Goal: Task Accomplishment & Management: Manage account settings

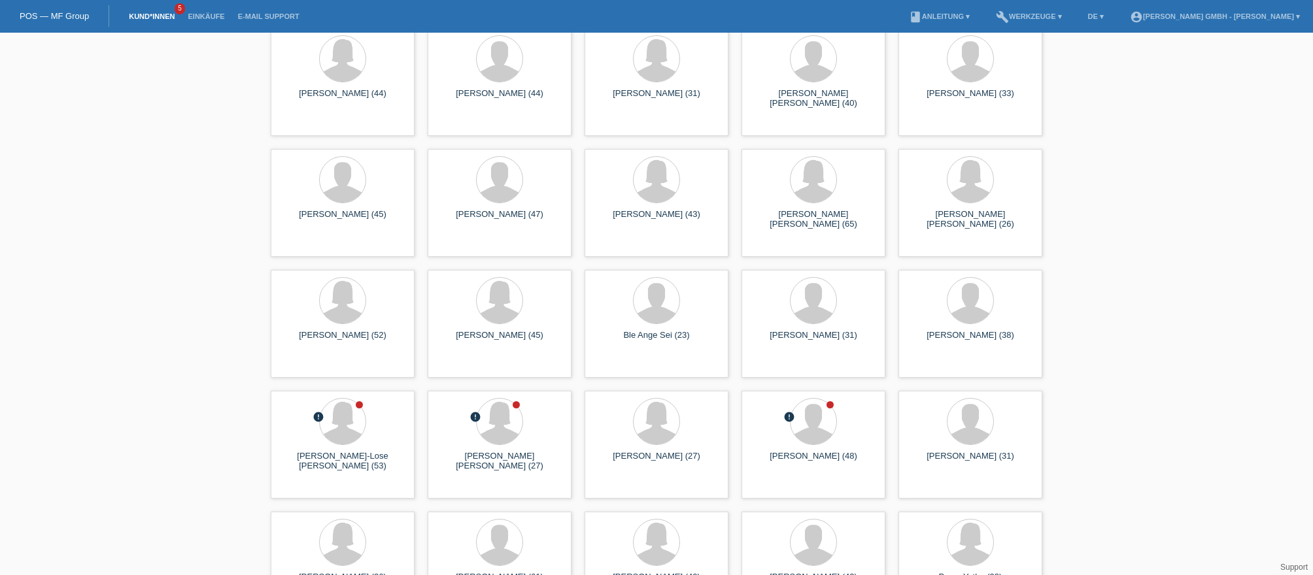
scroll to position [1635, 0]
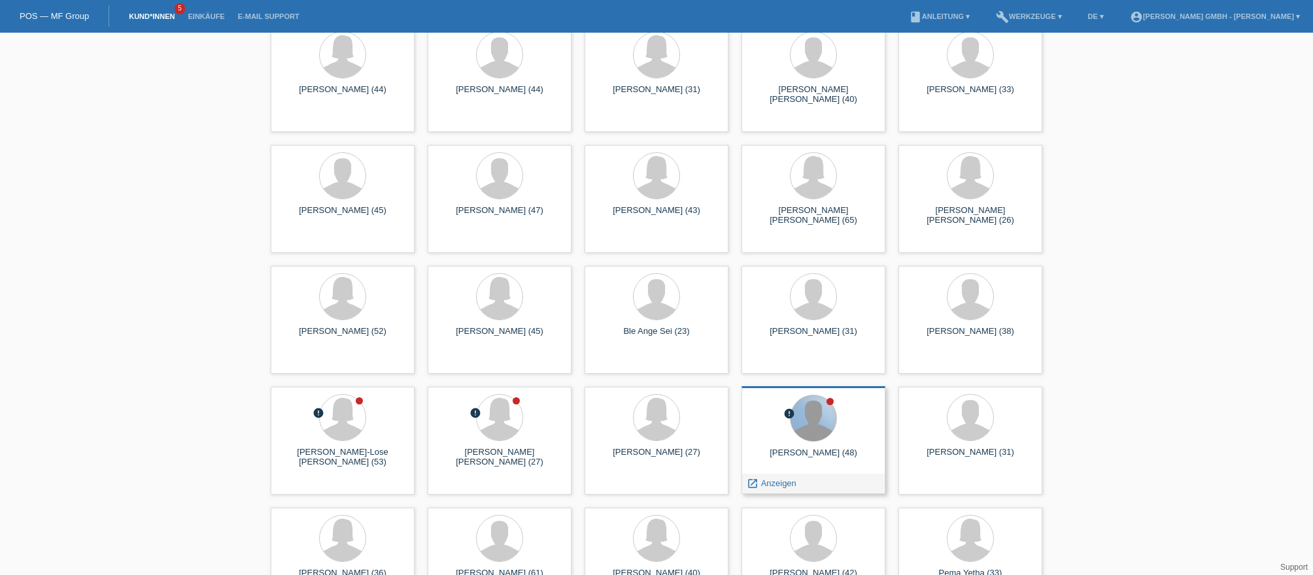
click at [821, 407] on div at bounding box center [813, 419] width 46 height 46
click at [785, 484] on span "Anzeigen" at bounding box center [778, 484] width 35 height 10
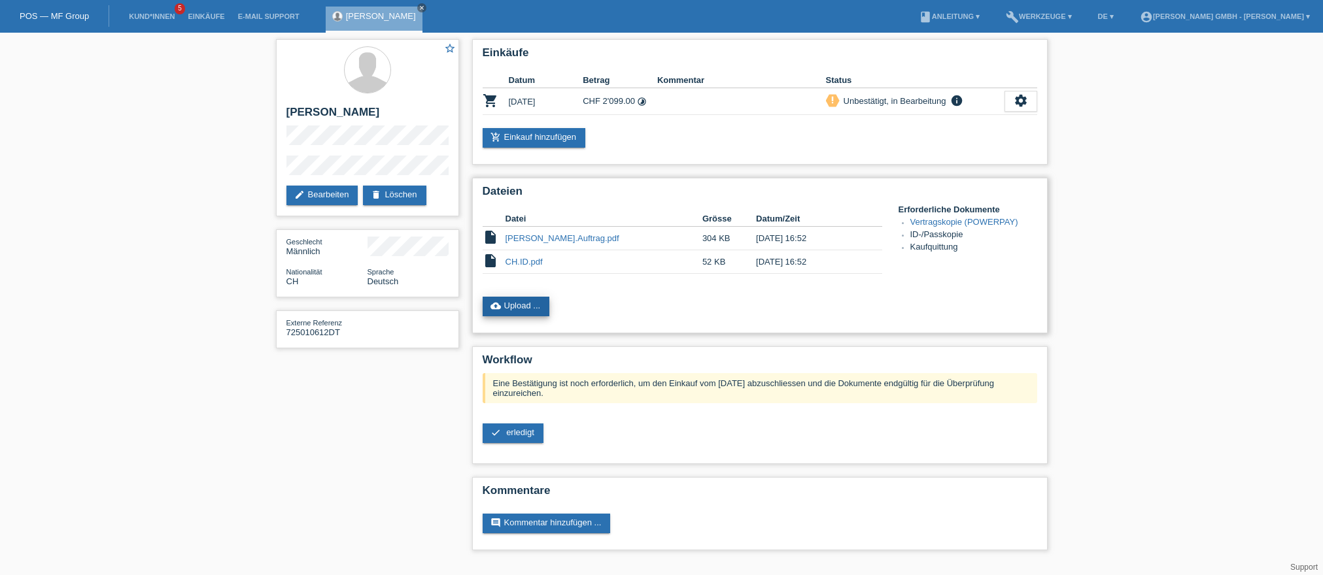
click at [530, 309] on link "cloud_upload Upload ..." at bounding box center [516, 307] width 67 height 20
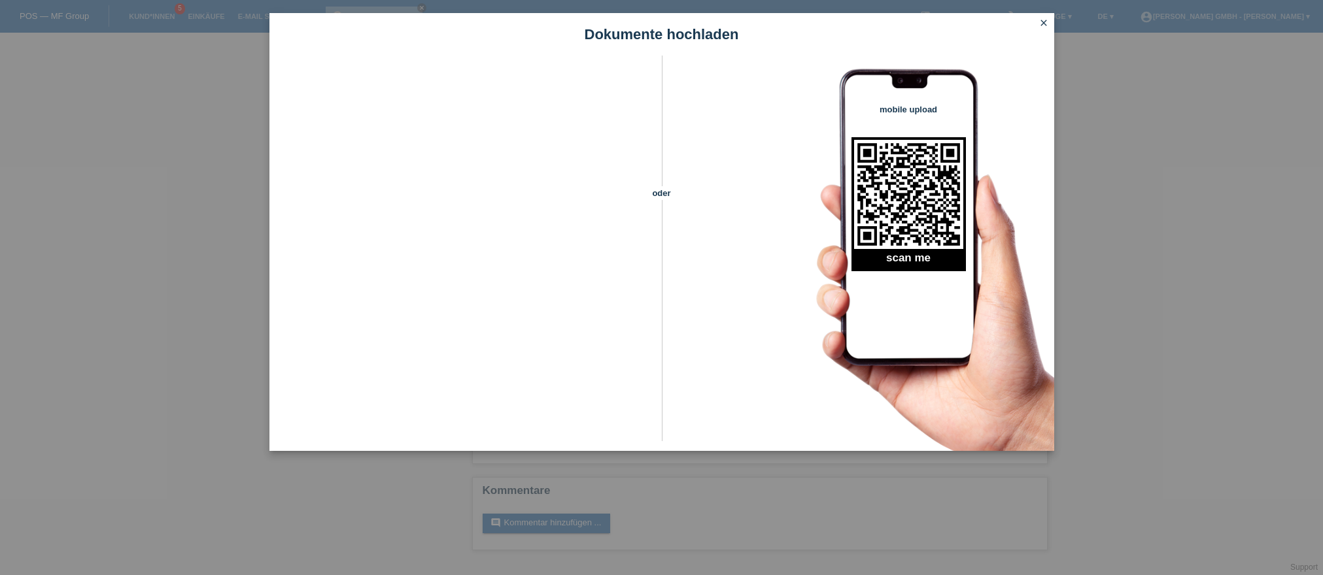
click at [1037, 25] on link "close" at bounding box center [1043, 23] width 17 height 15
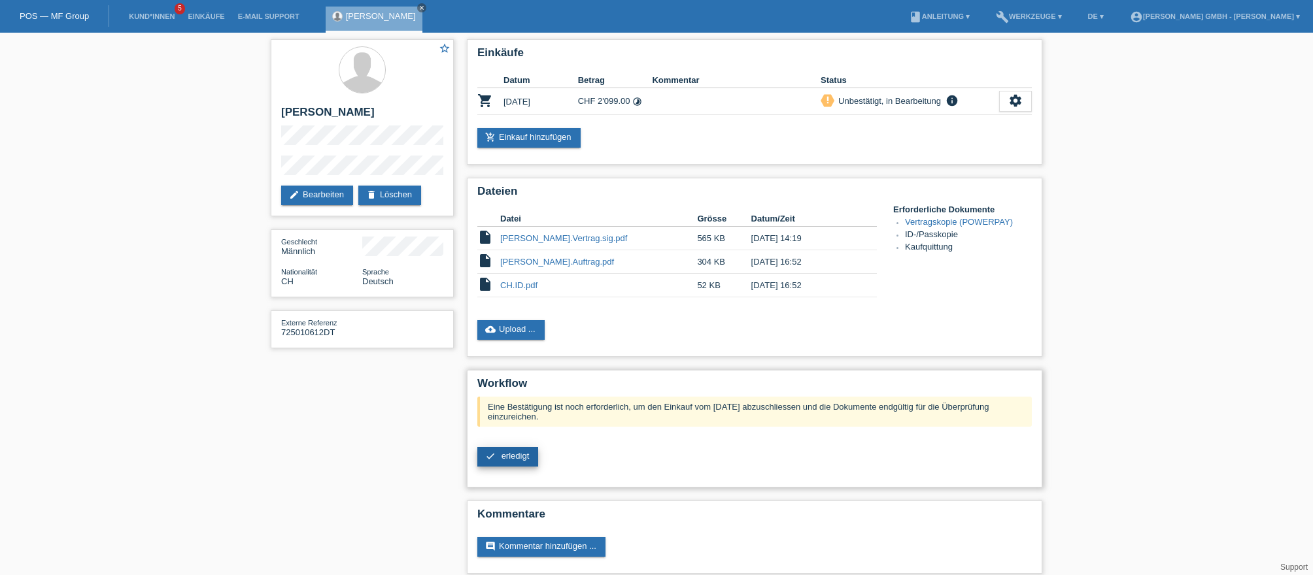
click at [518, 460] on span "erledigt" at bounding box center [515, 456] width 28 height 10
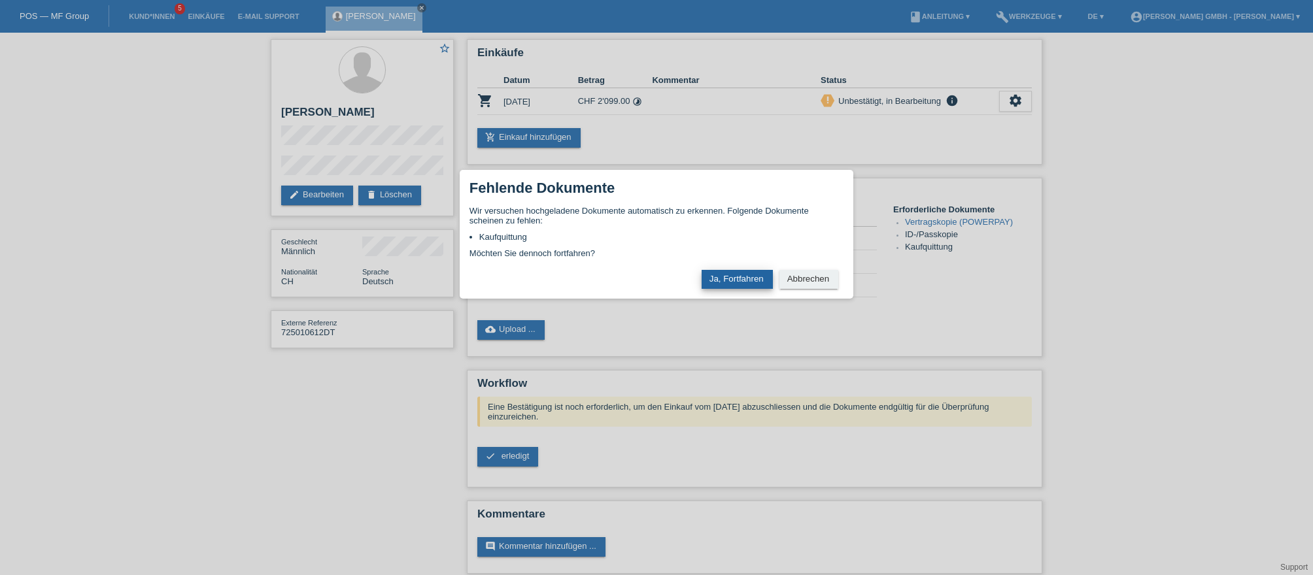
click at [751, 273] on button "Ja, Fortfahren" at bounding box center [737, 279] width 71 height 19
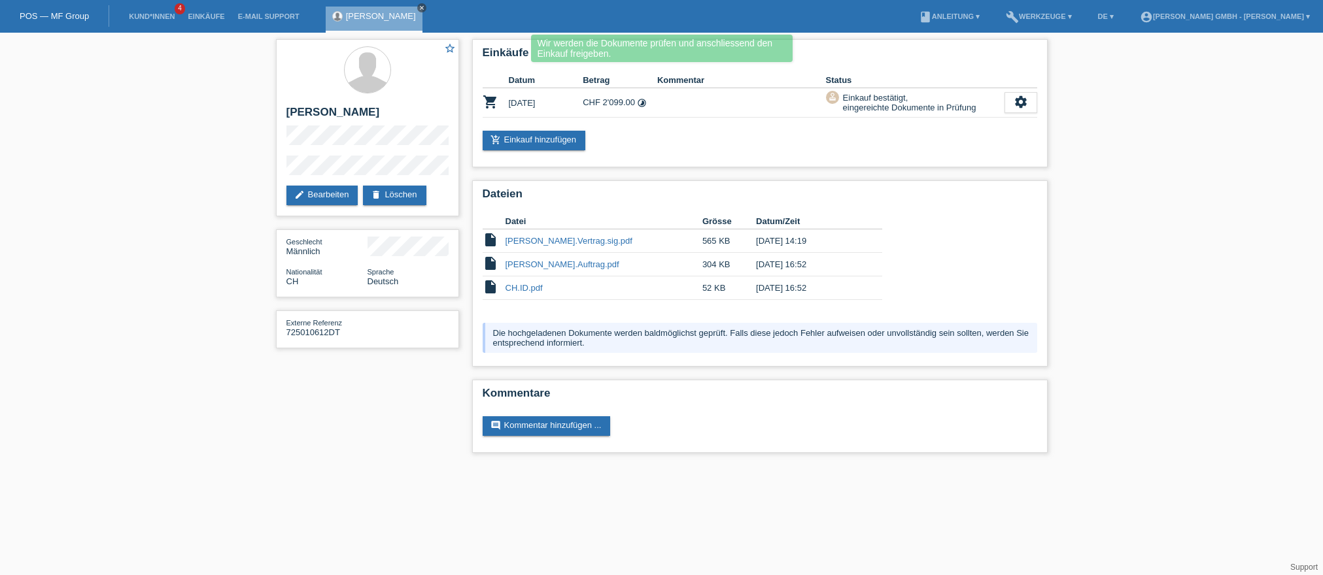
click at [418, 5] on icon "close" at bounding box center [421, 8] width 7 height 7
drag, startPoint x: 173, startPoint y: 203, endPoint x: 178, endPoint y: 78, distance: 125.0
click at [173, 203] on div "star_border Dragutin Tesic edit Bearbeiten delete Löschen Geschlecht Männlich N…" at bounding box center [661, 249] width 1323 height 433
click at [145, 20] on li "Kund*innen 4" at bounding box center [151, 16] width 59 height 33
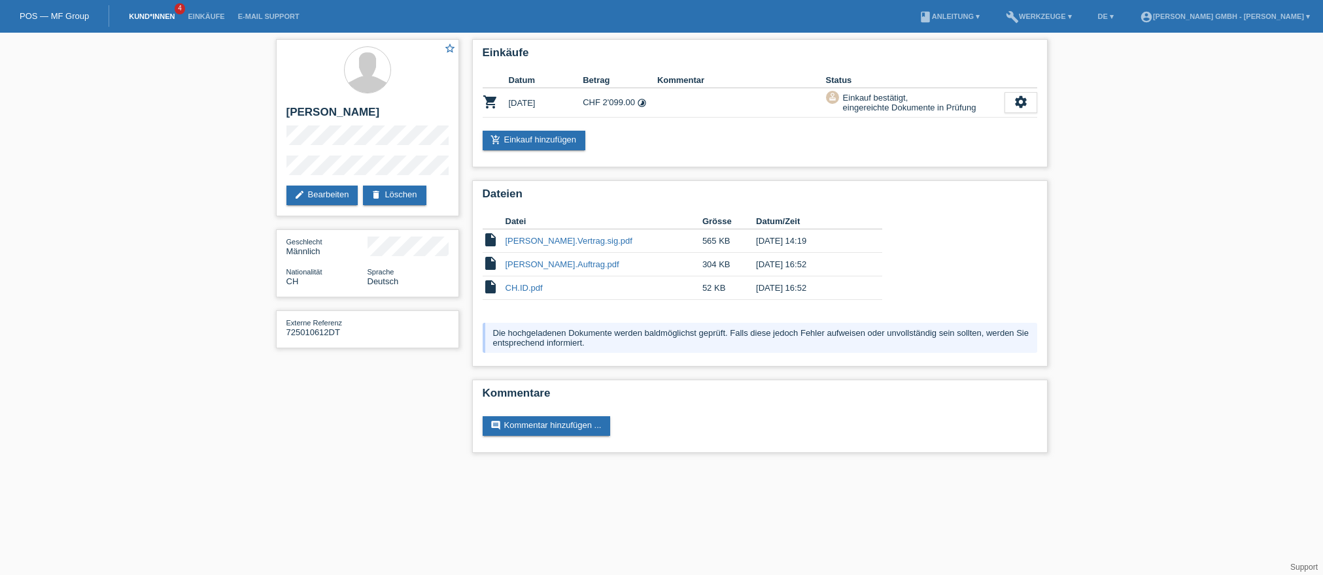
click at [161, 16] on link "Kund*innen" at bounding box center [151, 16] width 59 height 8
